Goal: Information Seeking & Learning: Learn about a topic

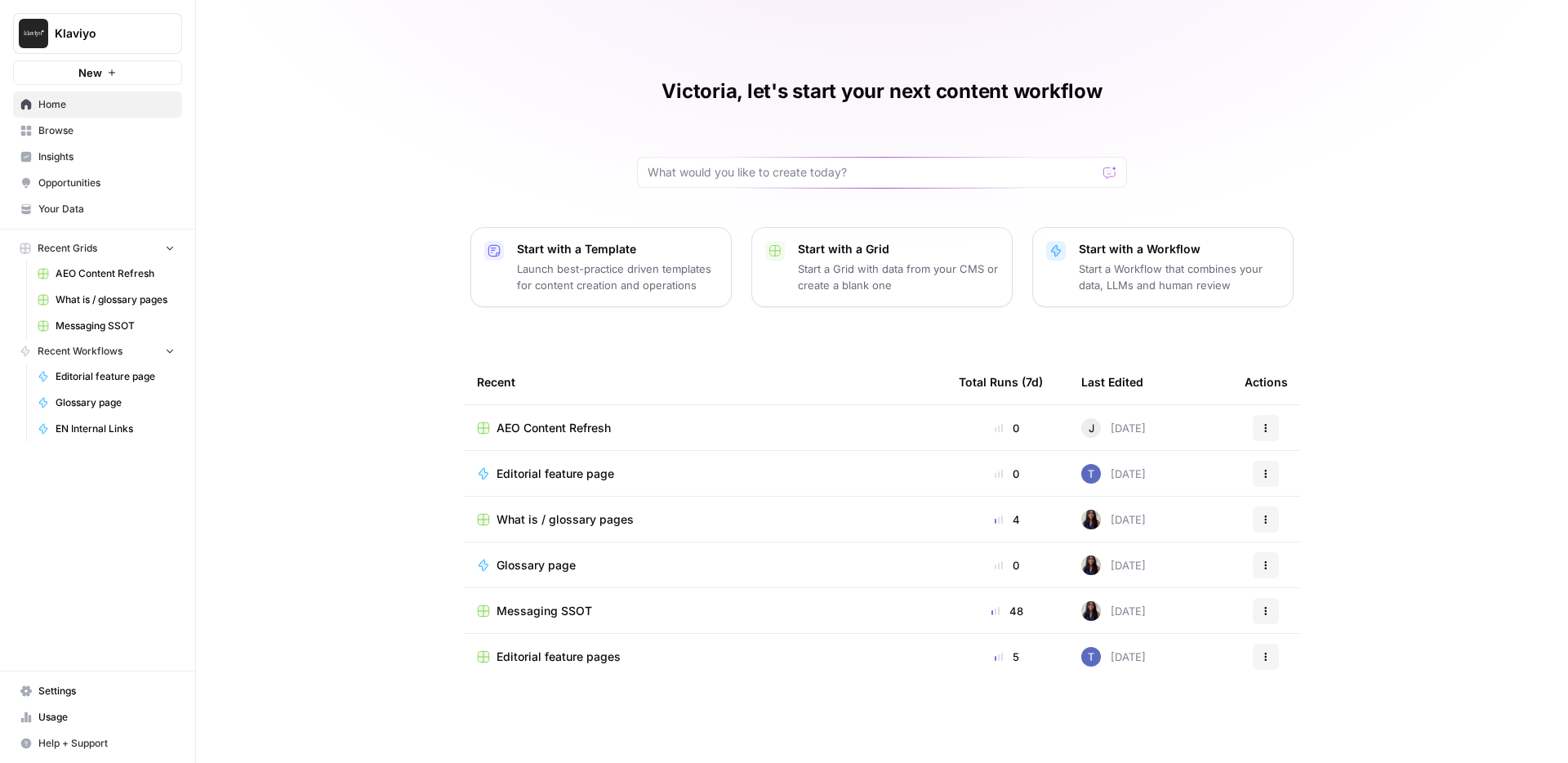
click at [93, 156] on span "Insights" at bounding box center [106, 156] width 136 height 15
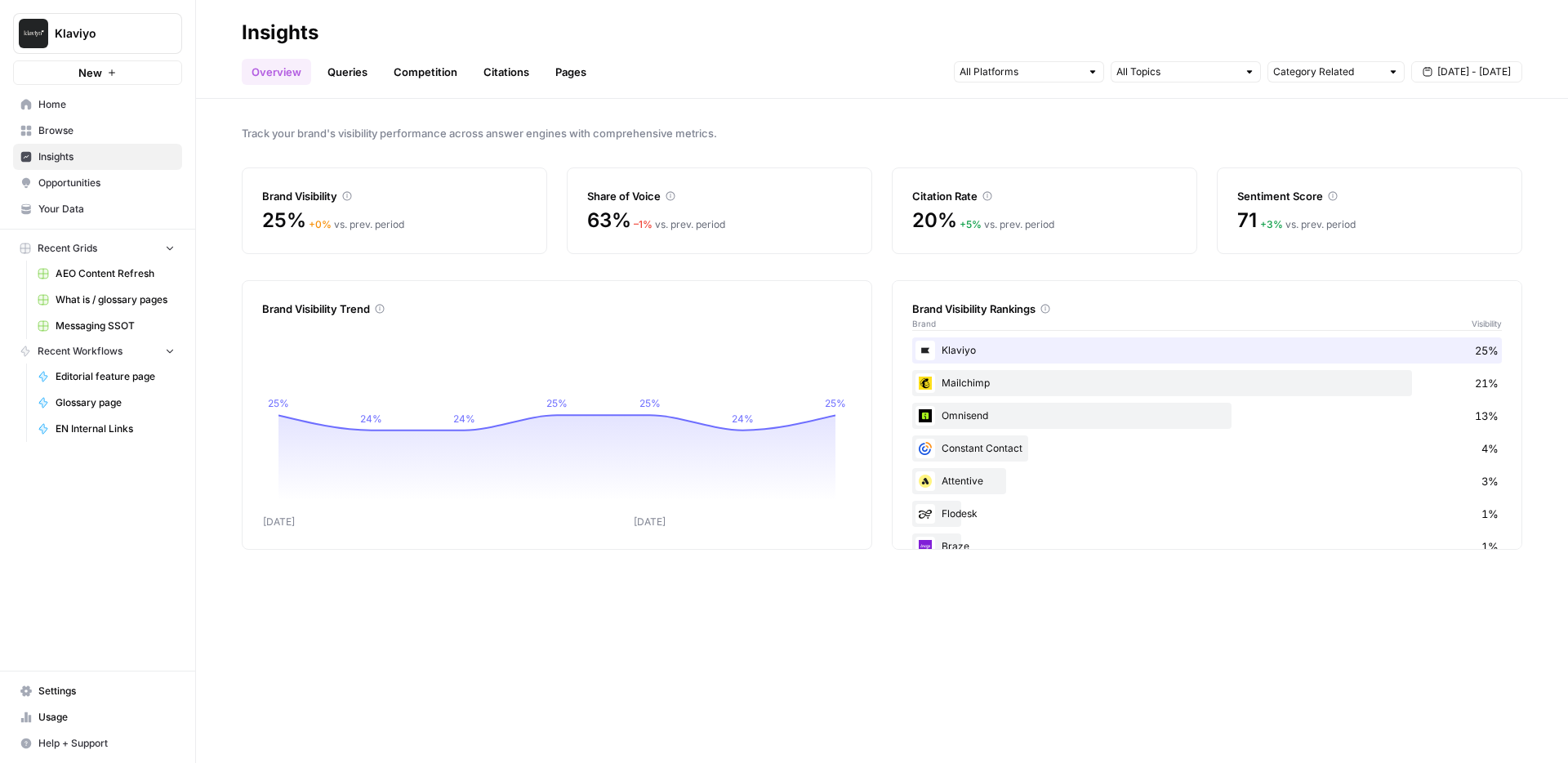
click at [357, 72] on link "Queries" at bounding box center [347, 72] width 60 height 26
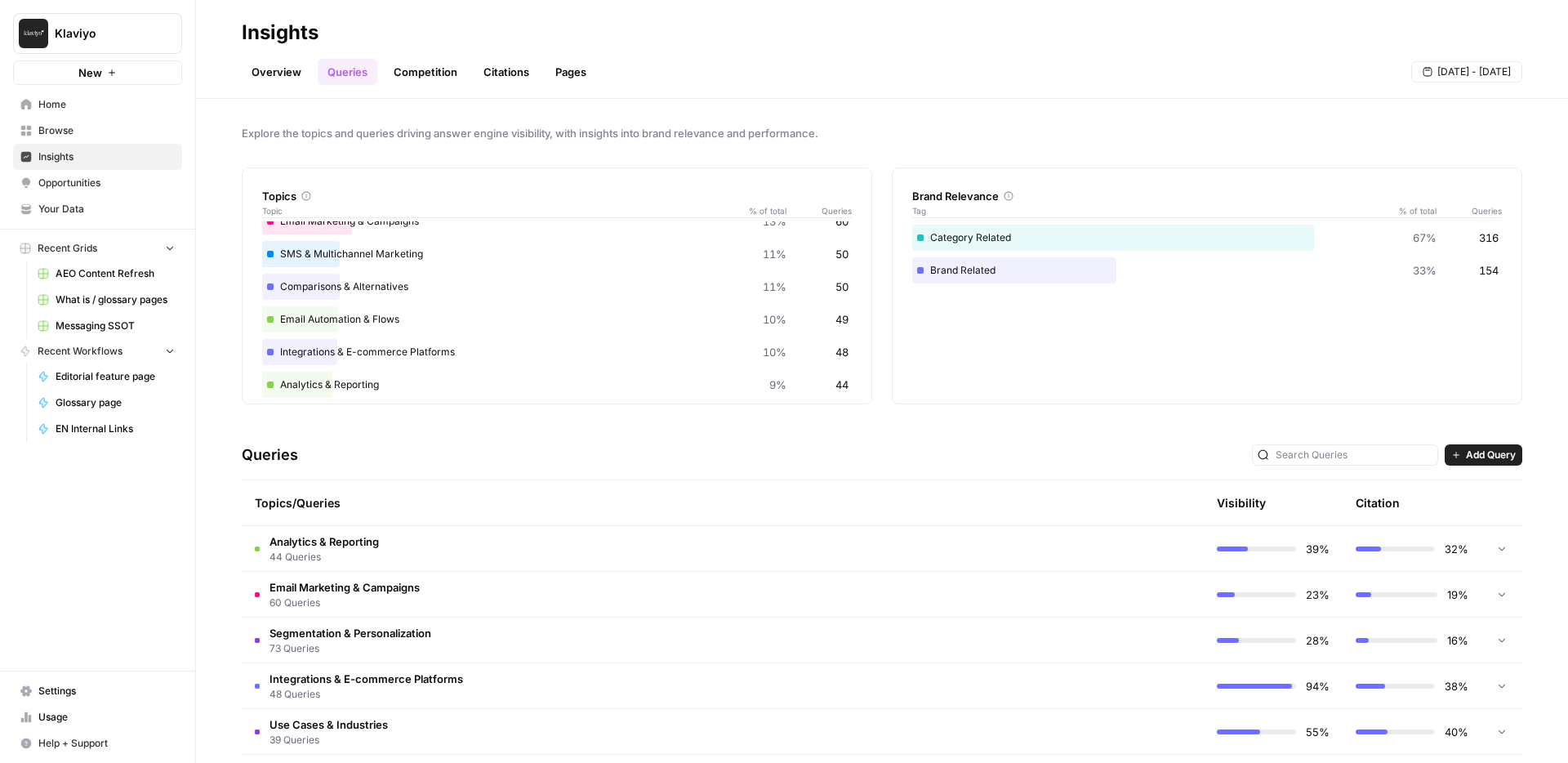
scroll to position [54, 0]
click at [429, 71] on link "Competition" at bounding box center [425, 72] width 84 height 26
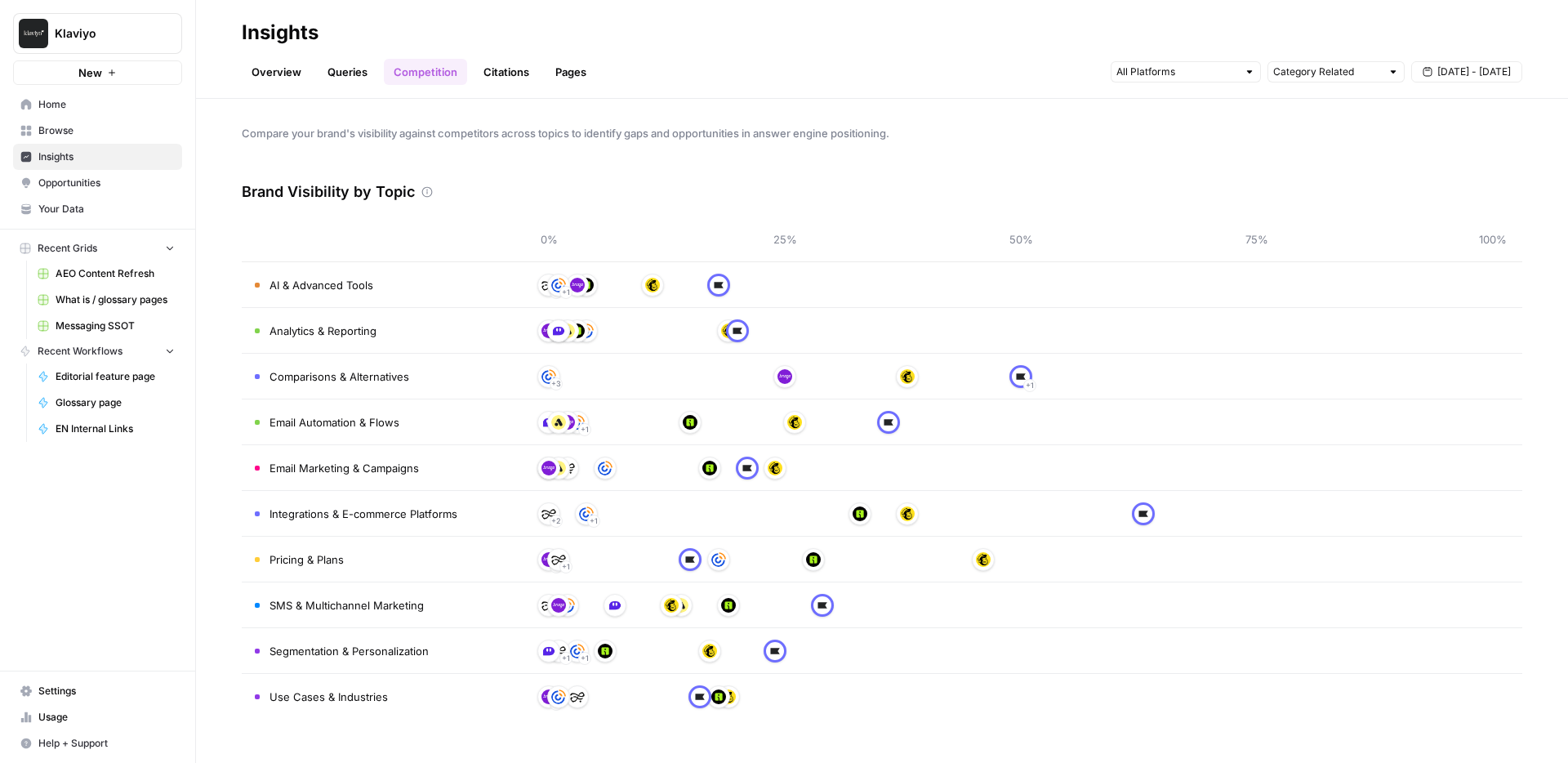
click at [384, 129] on span "Compare your brand's visibility against competitors across topics to identify g…" at bounding box center [882, 133] width 1281 height 16
click at [286, 71] on link "Overview" at bounding box center [276, 72] width 69 height 26
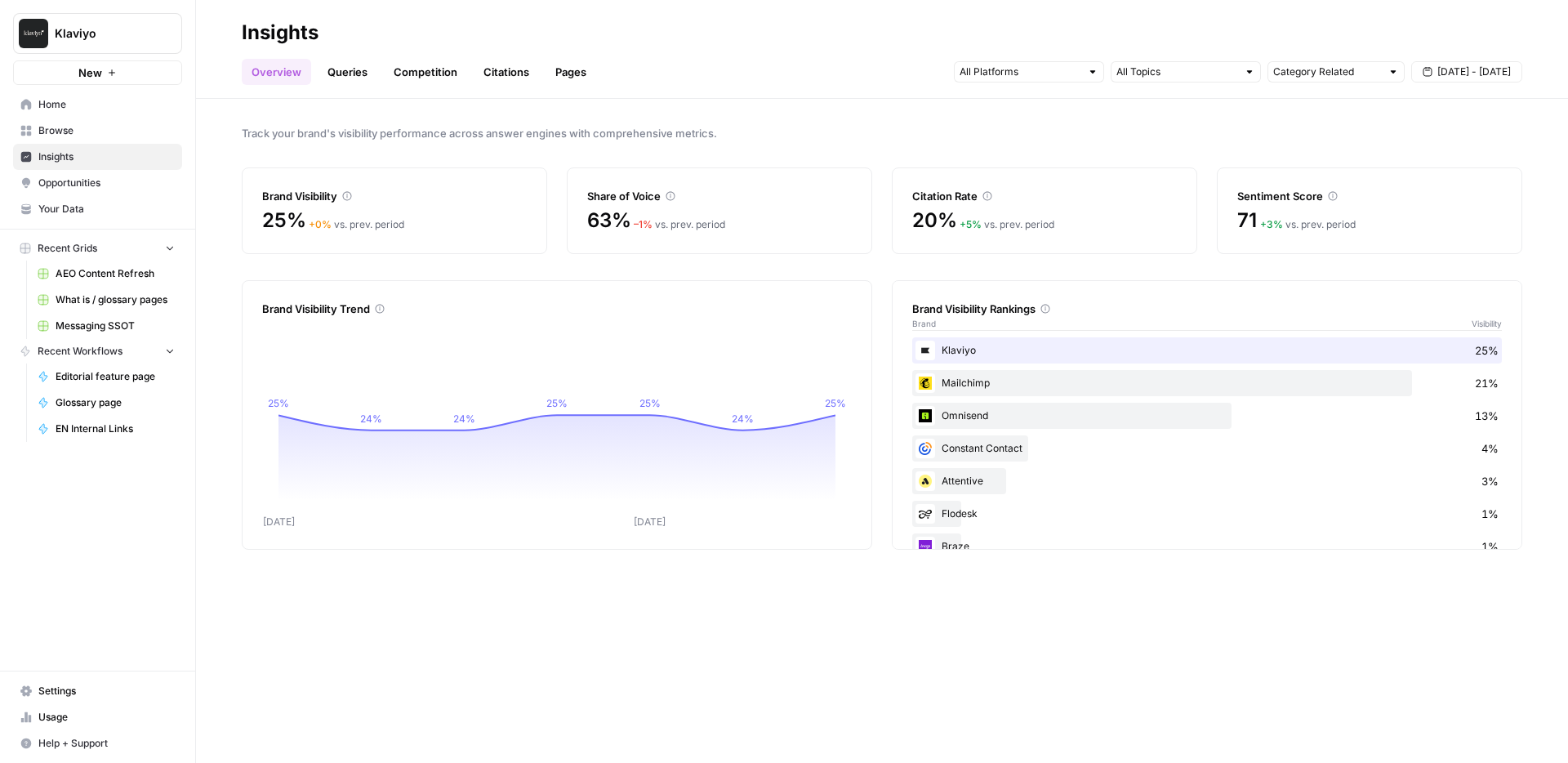
click at [1468, 59] on div "Category Related [DATE] - [DATE]" at bounding box center [1237, 72] width 569 height 26
click at [1474, 67] on span "[DATE] - [DATE]" at bounding box center [1474, 72] width 73 height 15
click at [1004, 172] on div "Citation Rate" at bounding box center [1044, 186] width 265 height 36
click at [340, 67] on link "Queries" at bounding box center [347, 72] width 60 height 26
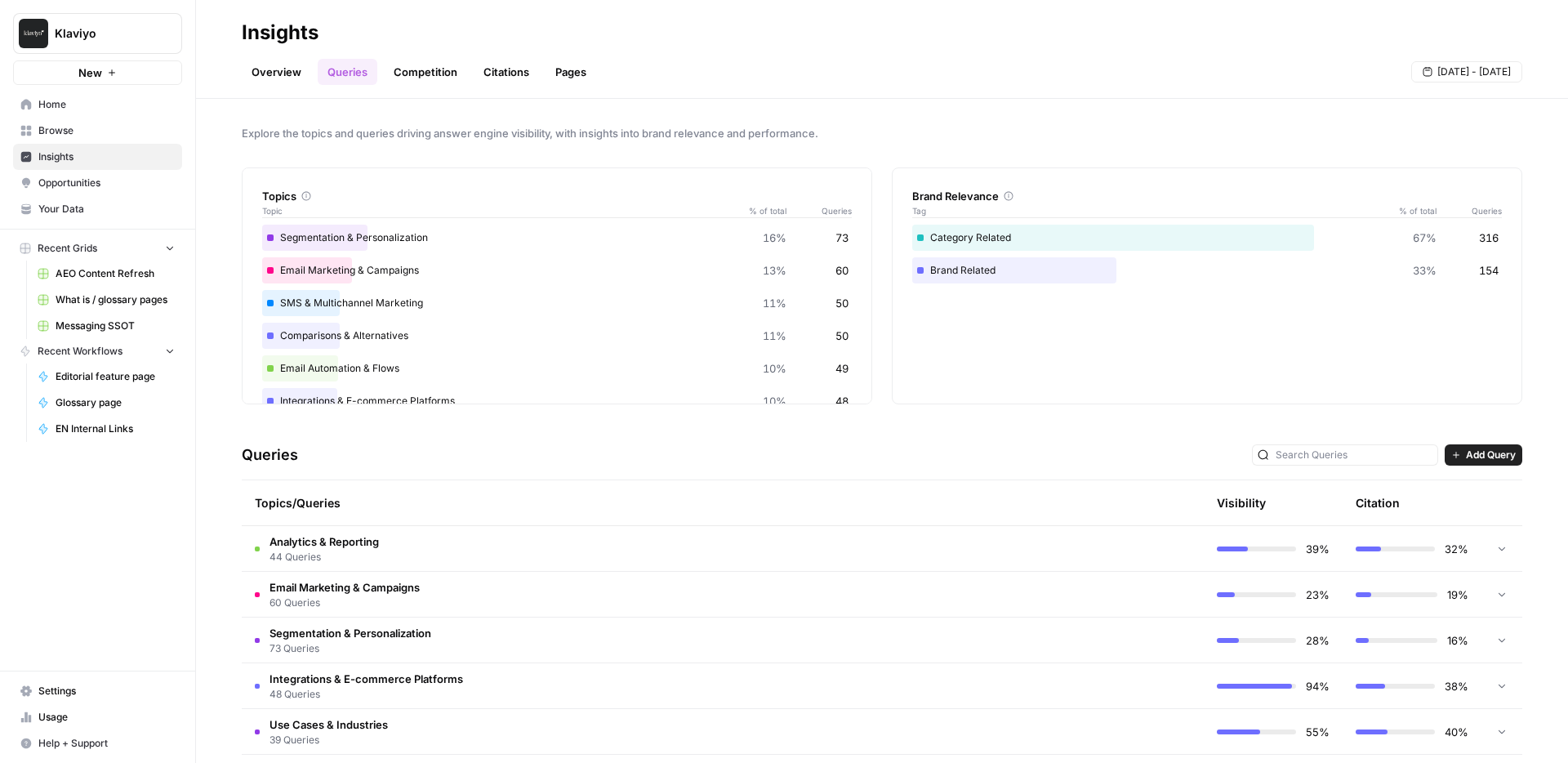
click at [291, 51] on div "Overview Queries Competition Citations Pages [DATE] - [DATE]" at bounding box center [882, 65] width 1281 height 39
click at [242, 85] on header "Insights Overview Queries Competition Citations Pages [DATE] - [DATE]" at bounding box center [882, 49] width 1372 height 99
click at [256, 73] on link "Overview" at bounding box center [276, 72] width 69 height 26
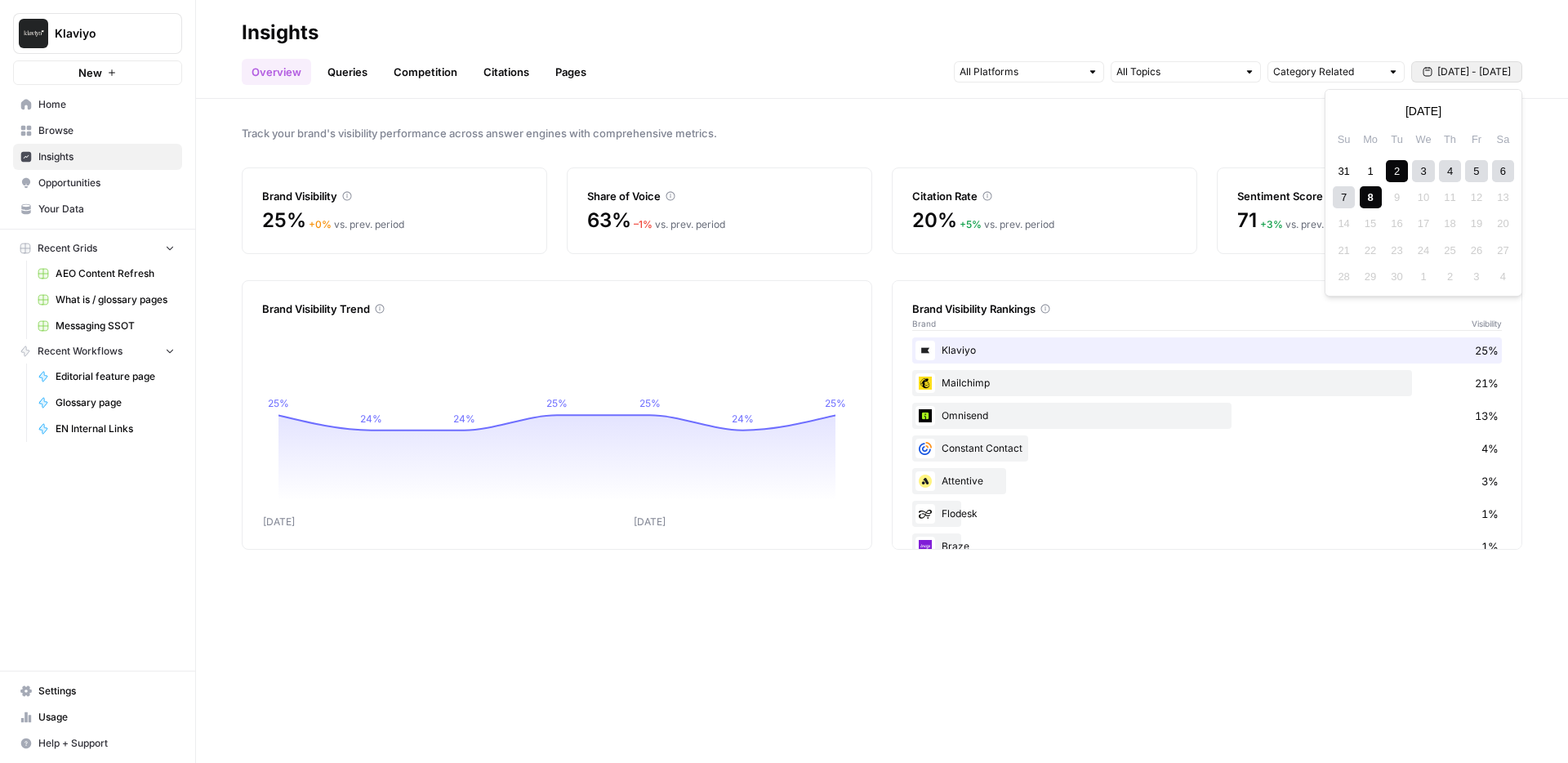
click at [1477, 70] on span "[DATE] - [DATE]" at bounding box center [1474, 72] width 73 height 15
click at [909, 145] on div "Track your brand's visibility performance across answer engines with comprehens…" at bounding box center [882, 431] width 1372 height 664
